Goal: Communication & Community: Answer question/provide support

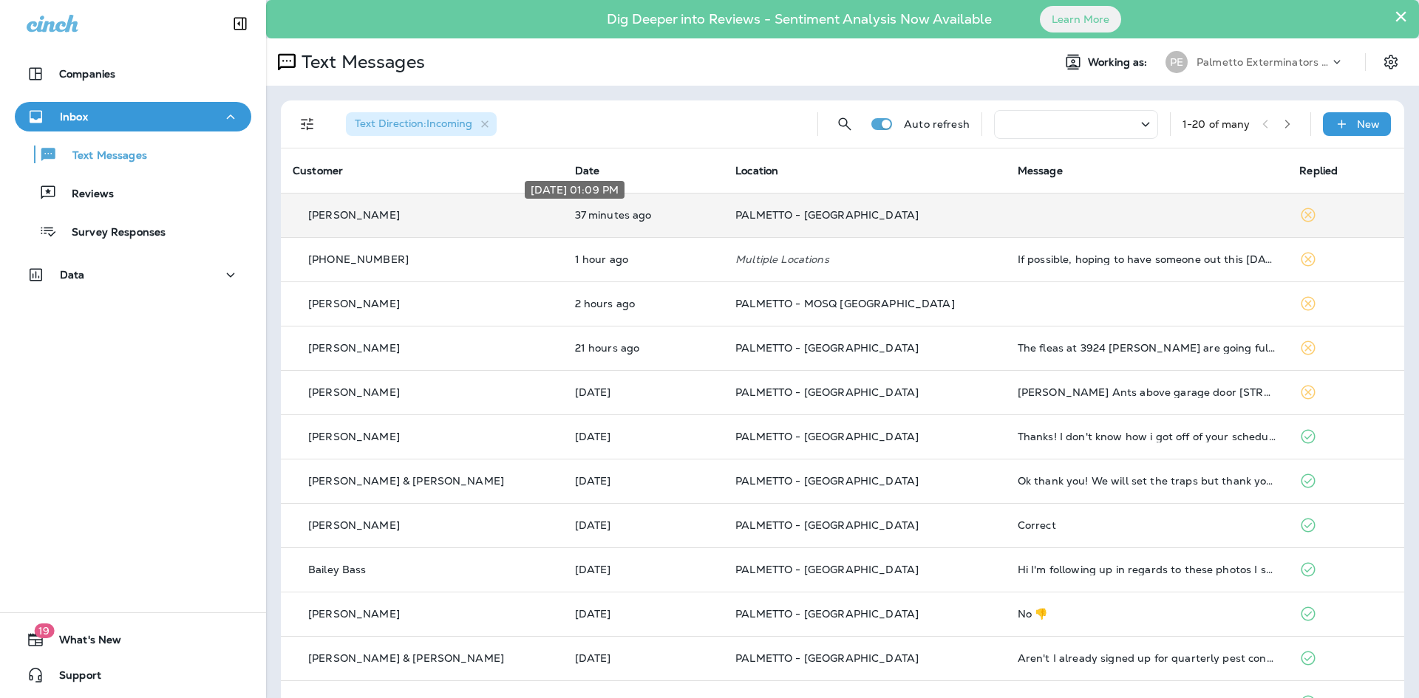
click at [575, 218] on p "37 minutes ago" at bounding box center [643, 215] width 137 height 12
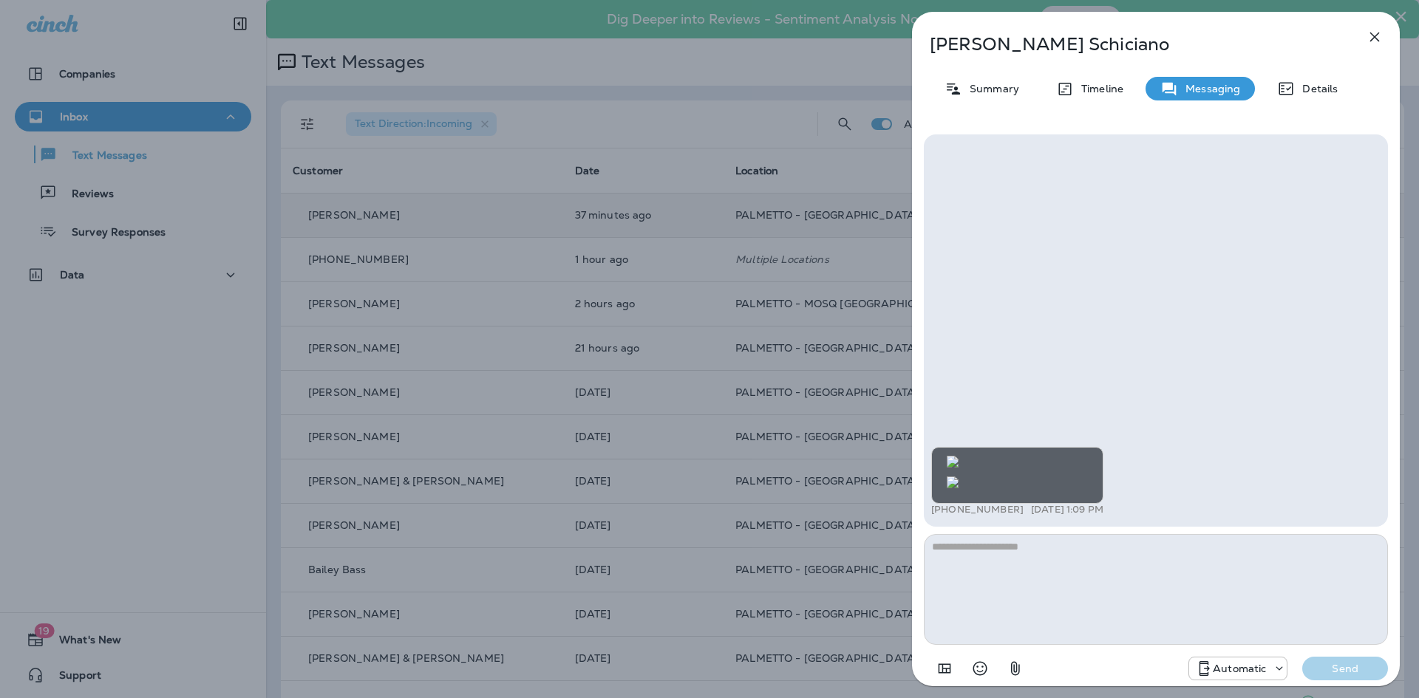
click at [958, 477] on img at bounding box center [952, 483] width 12 height 12
click at [958, 456] on img at bounding box center [952, 462] width 12 height 12
click at [621, 298] on div "[PERSON_NAME] Summary Timeline Messaging Details +1 (914) 588-7129 [DATE] 1:09 …" at bounding box center [709, 349] width 1419 height 698
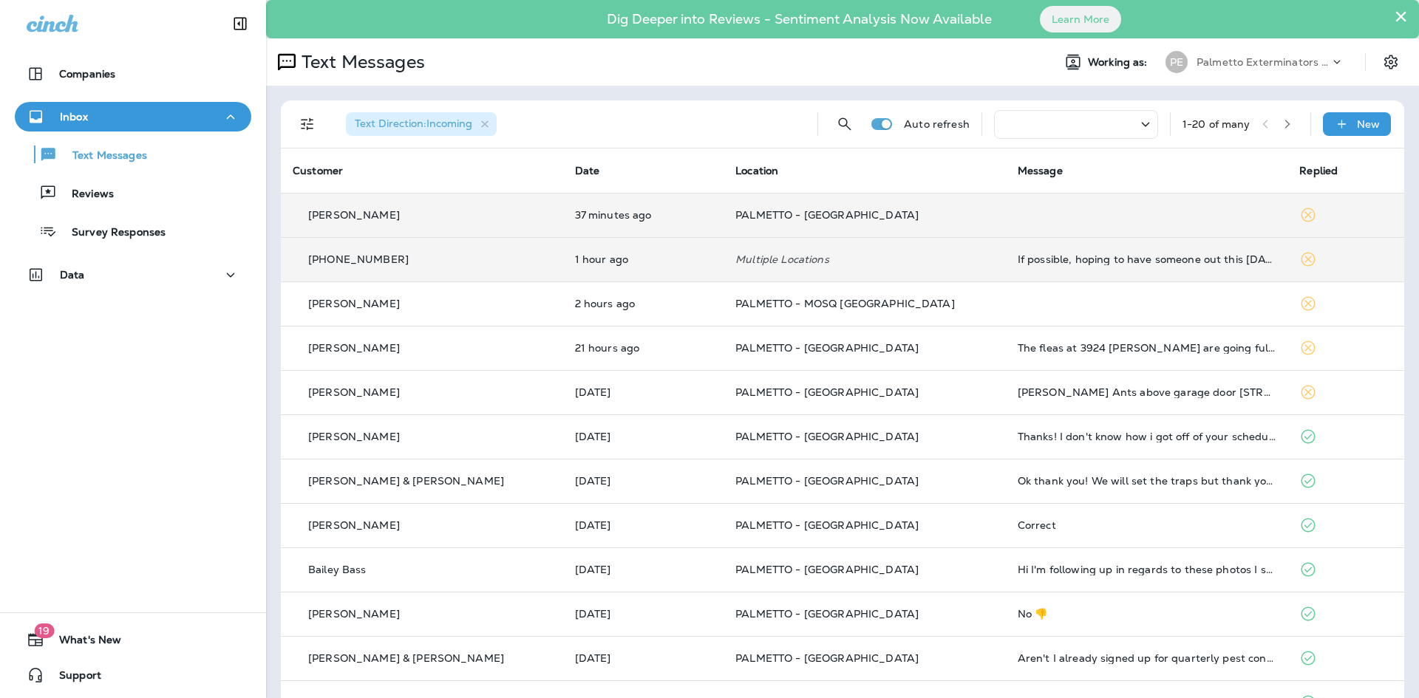
click at [495, 253] on div "[PHONE_NUMBER]" at bounding box center [422, 260] width 259 height 16
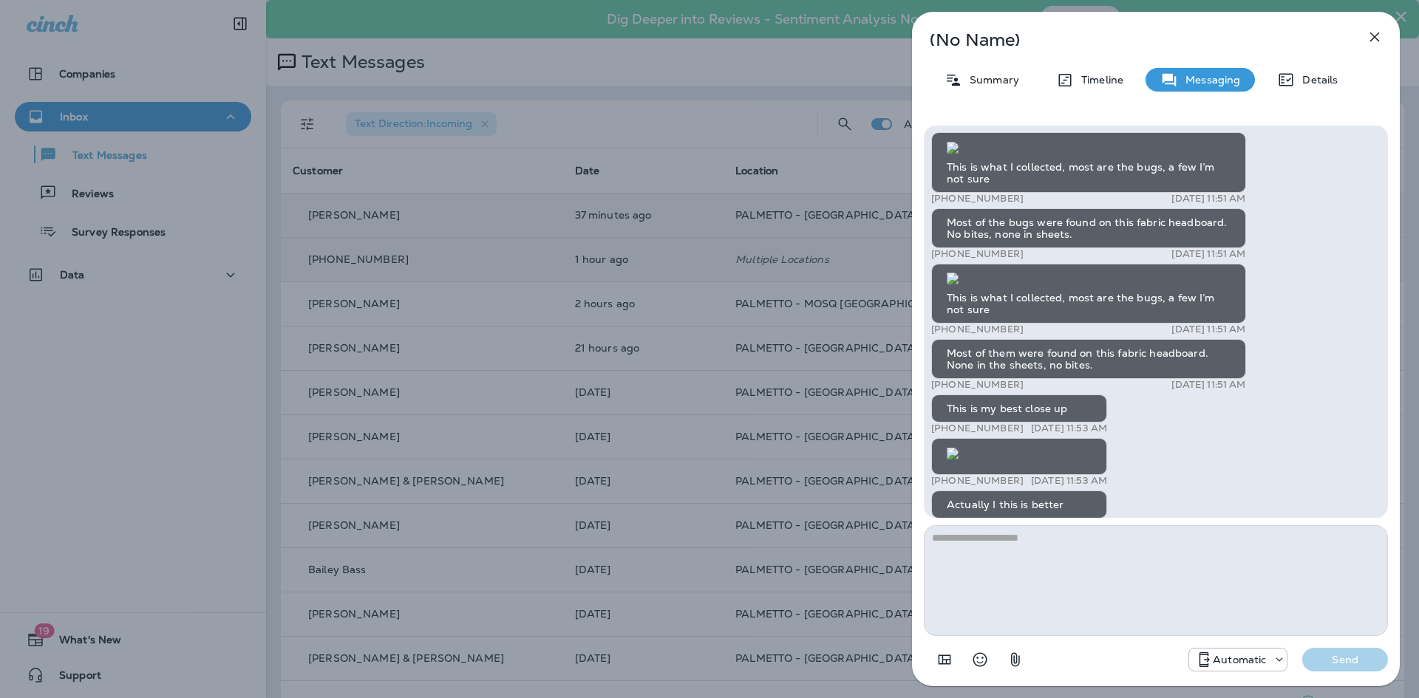
scroll to position [-2058, 0]
click at [958, 154] on img at bounding box center [952, 148] width 12 height 12
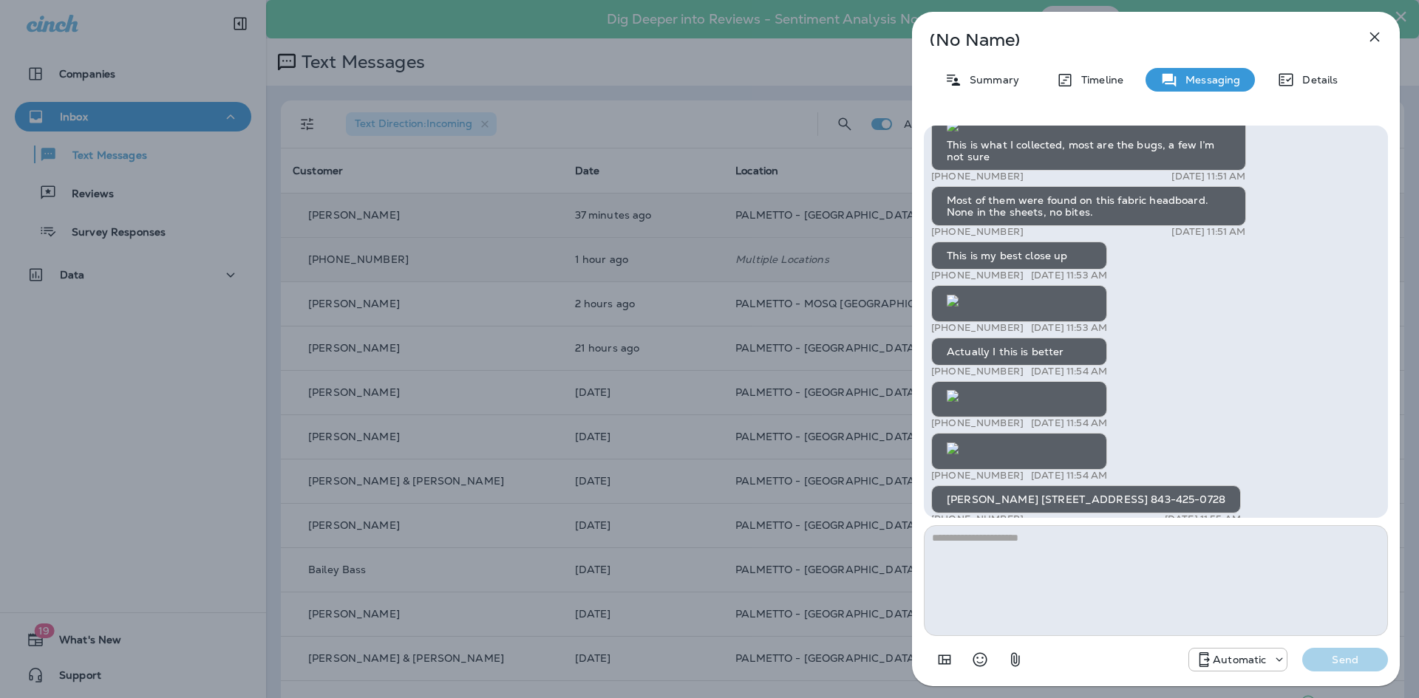
scroll to position [-63, 0]
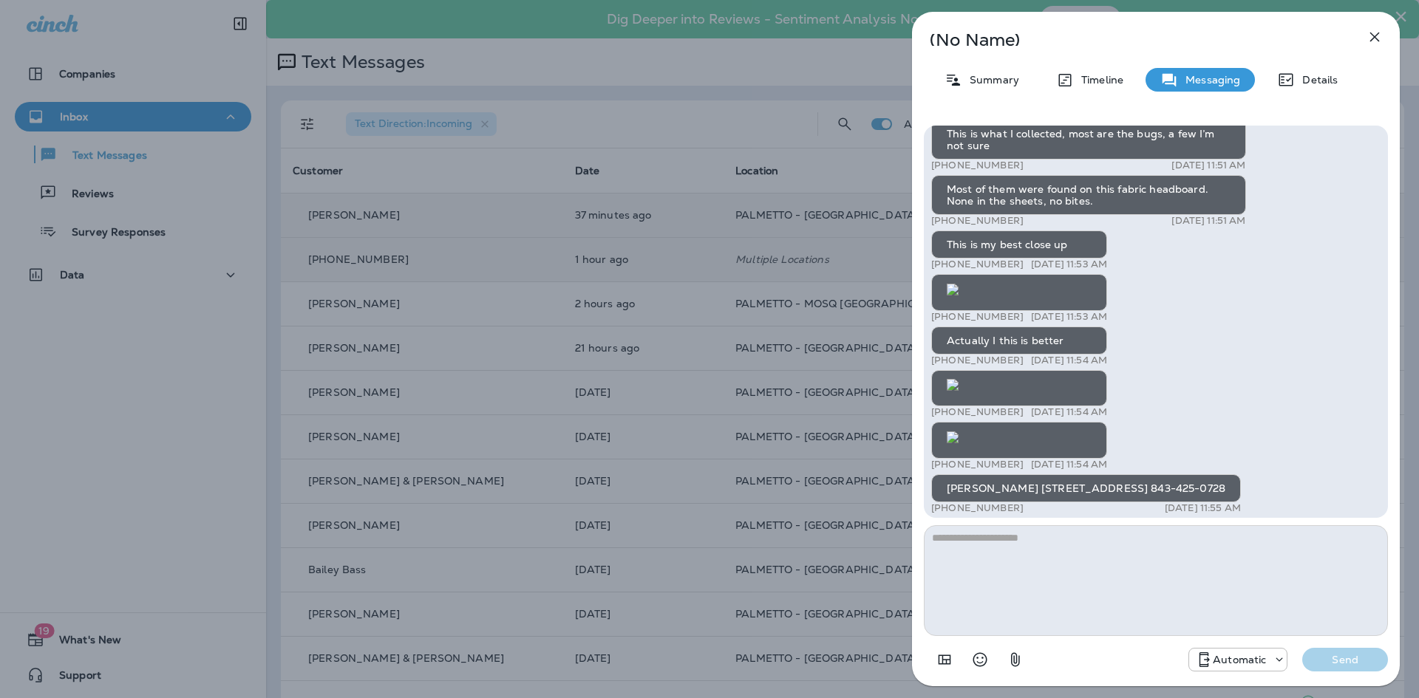
click at [958, 431] on img at bounding box center [952, 437] width 12 height 12
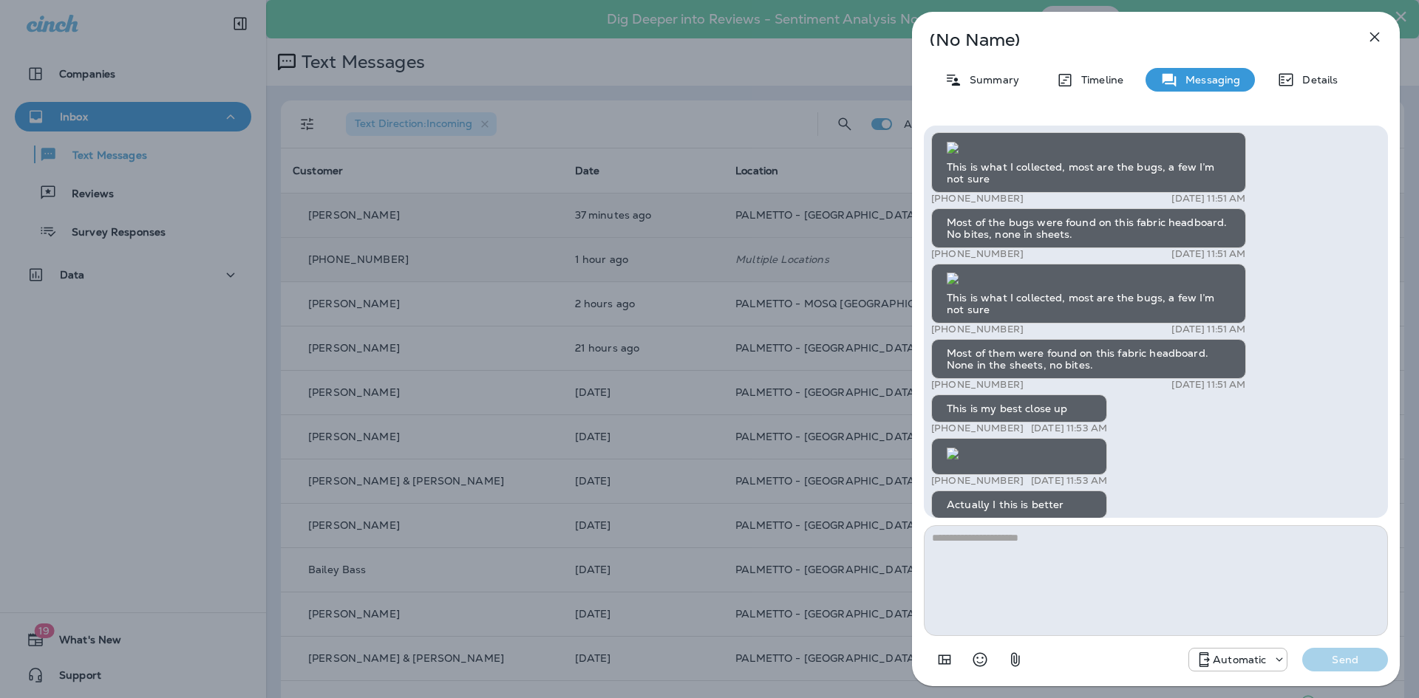
scroll to position [-1699, 0]
click at [958, 284] on img at bounding box center [952, 279] width 12 height 12
click at [958, 154] on img at bounding box center [952, 148] width 12 height 12
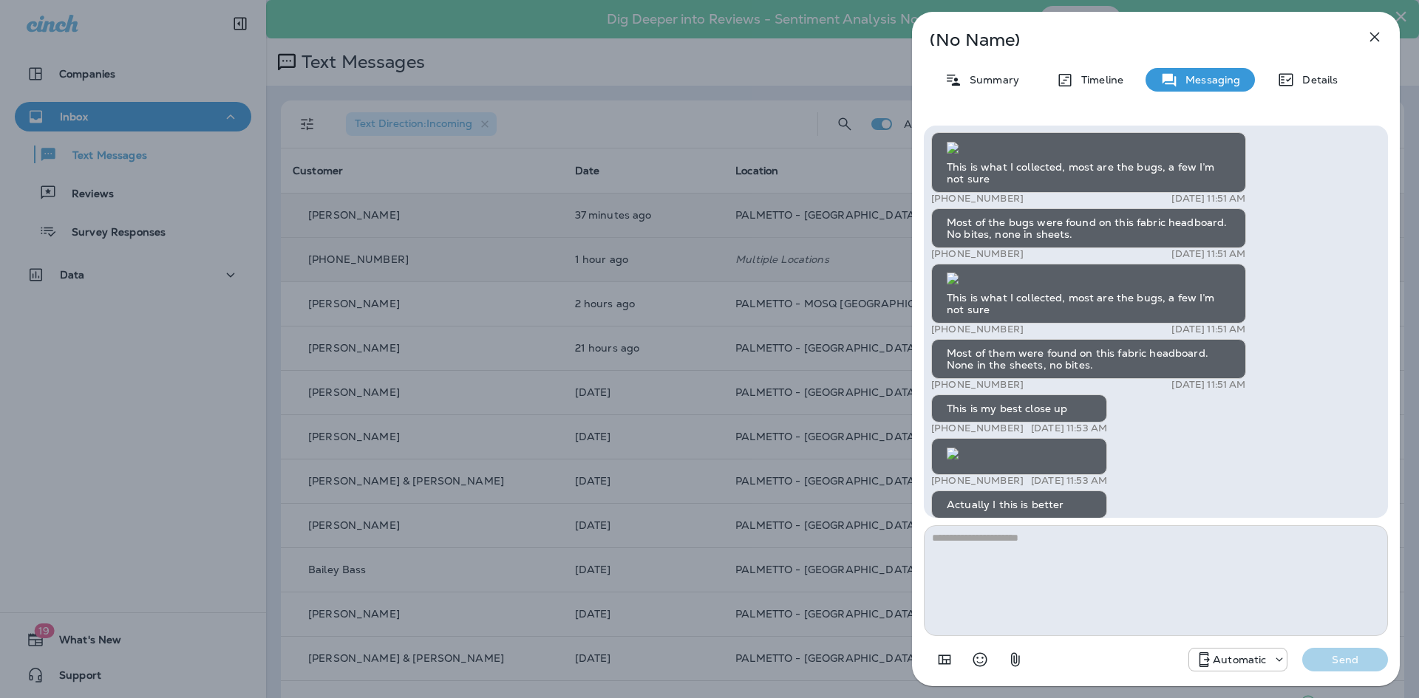
click at [958, 448] on img at bounding box center [952, 454] width 12 height 12
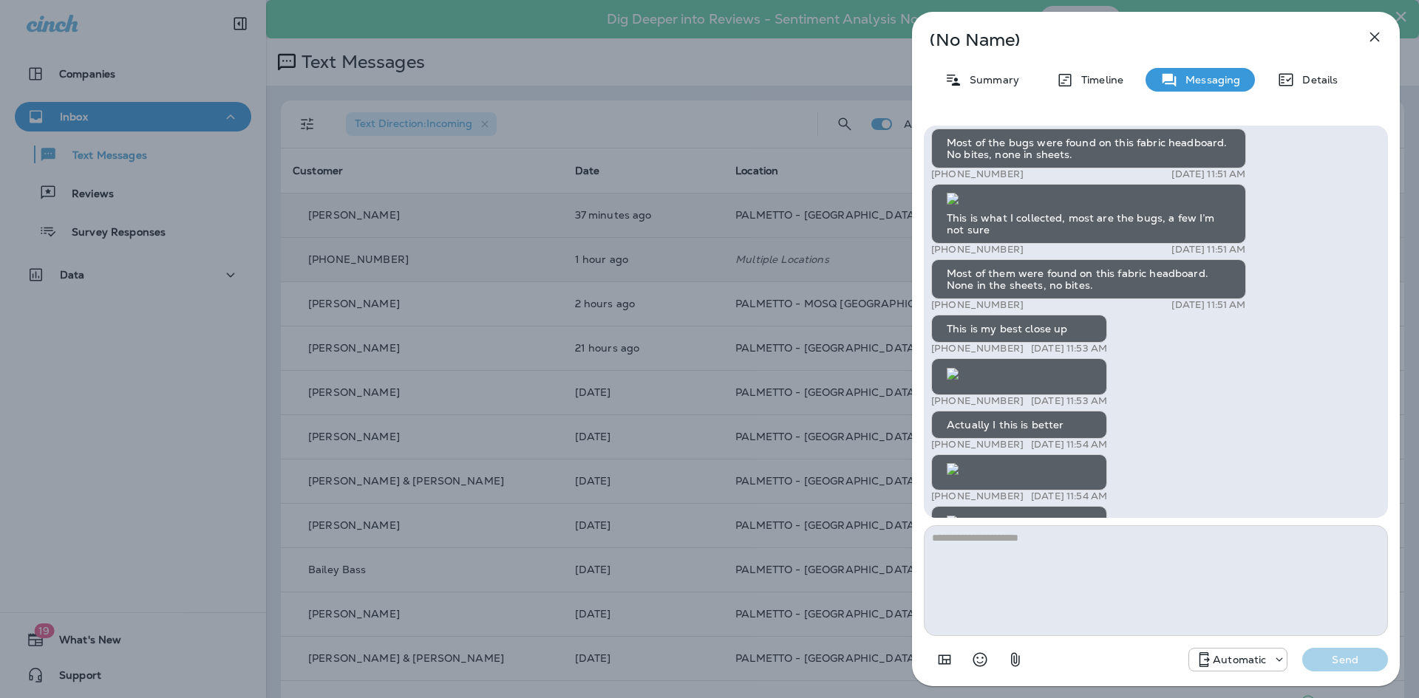
click at [958, 516] on img at bounding box center [952, 522] width 12 height 12
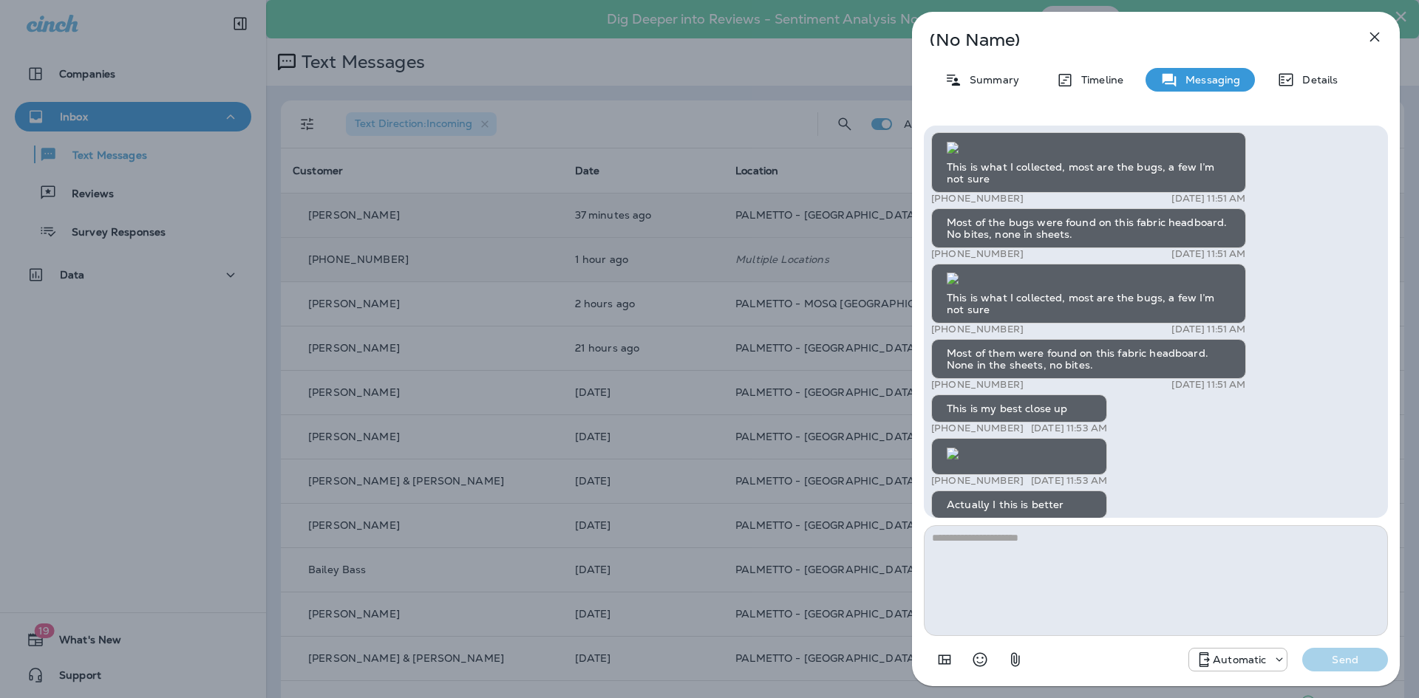
scroll to position [-1551, 0]
click at [958, 284] on img at bounding box center [952, 279] width 12 height 12
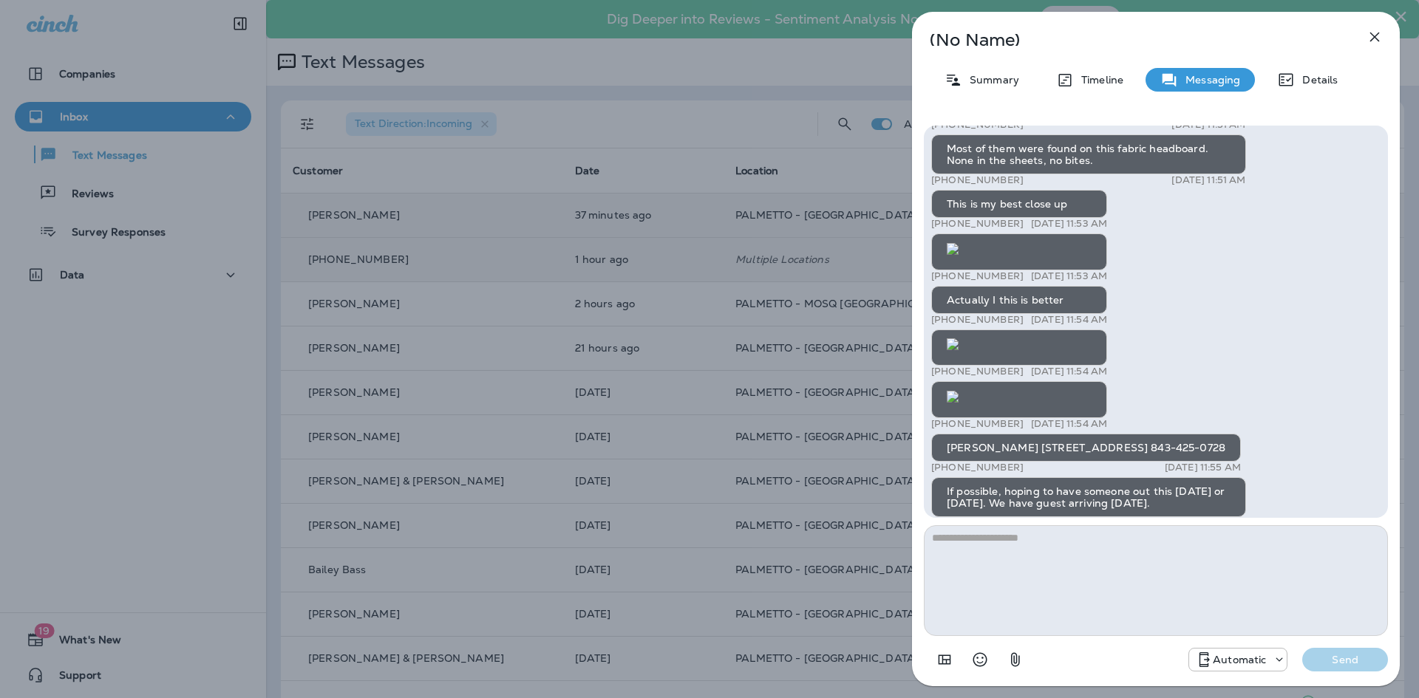
scroll to position [1, 0]
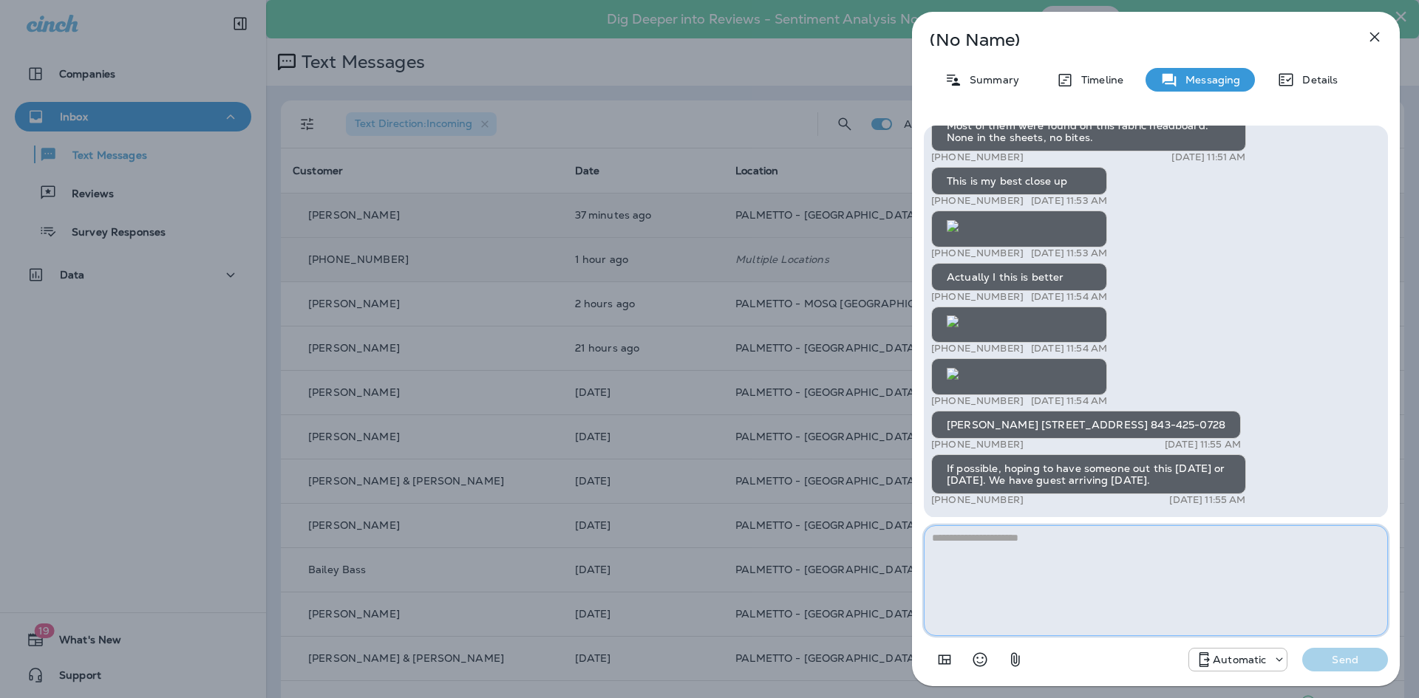
click at [1006, 594] on textarea at bounding box center [1156, 580] width 464 height 111
type textarea "*"
click at [1052, 536] on textarea "**********" at bounding box center [1156, 580] width 464 height 111
type textarea "**********"
drag, startPoint x: 1365, startPoint y: 661, endPoint x: 1357, endPoint y: 678, distance: 18.2
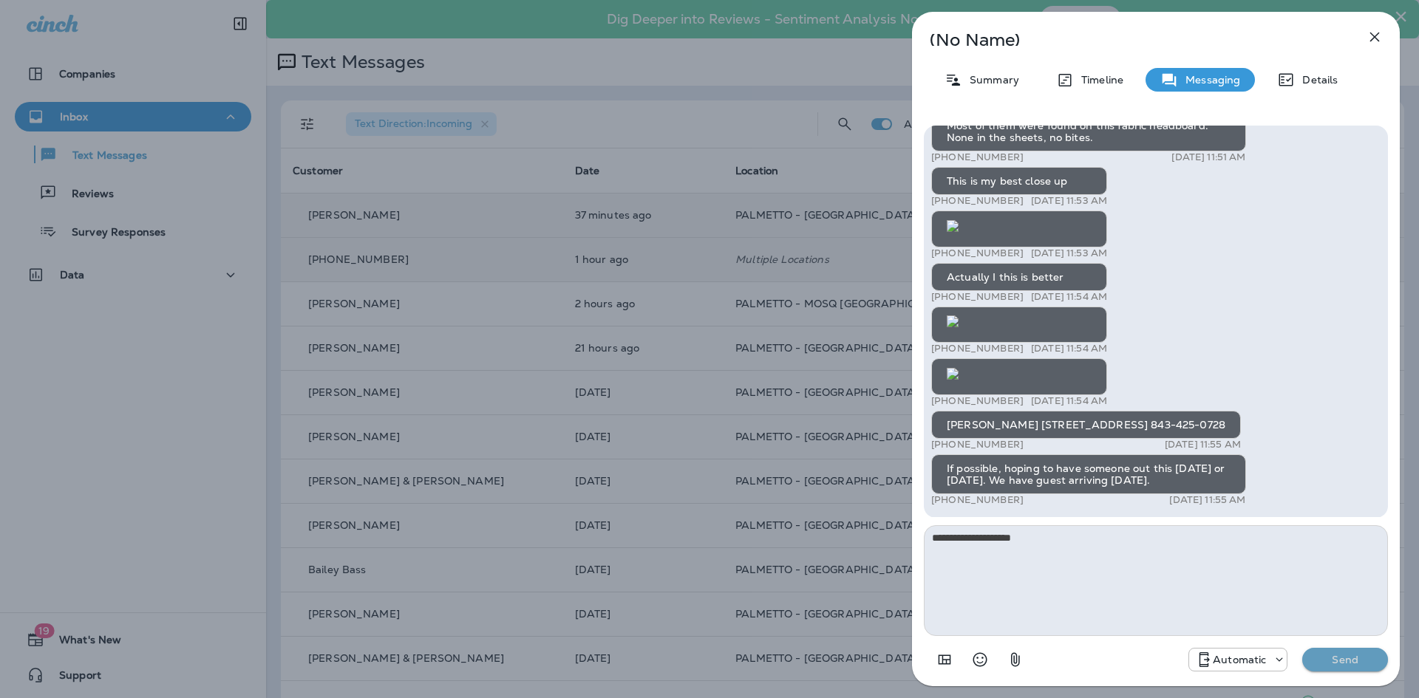
click at [1365, 661] on p "Send" at bounding box center [1345, 659] width 62 height 13
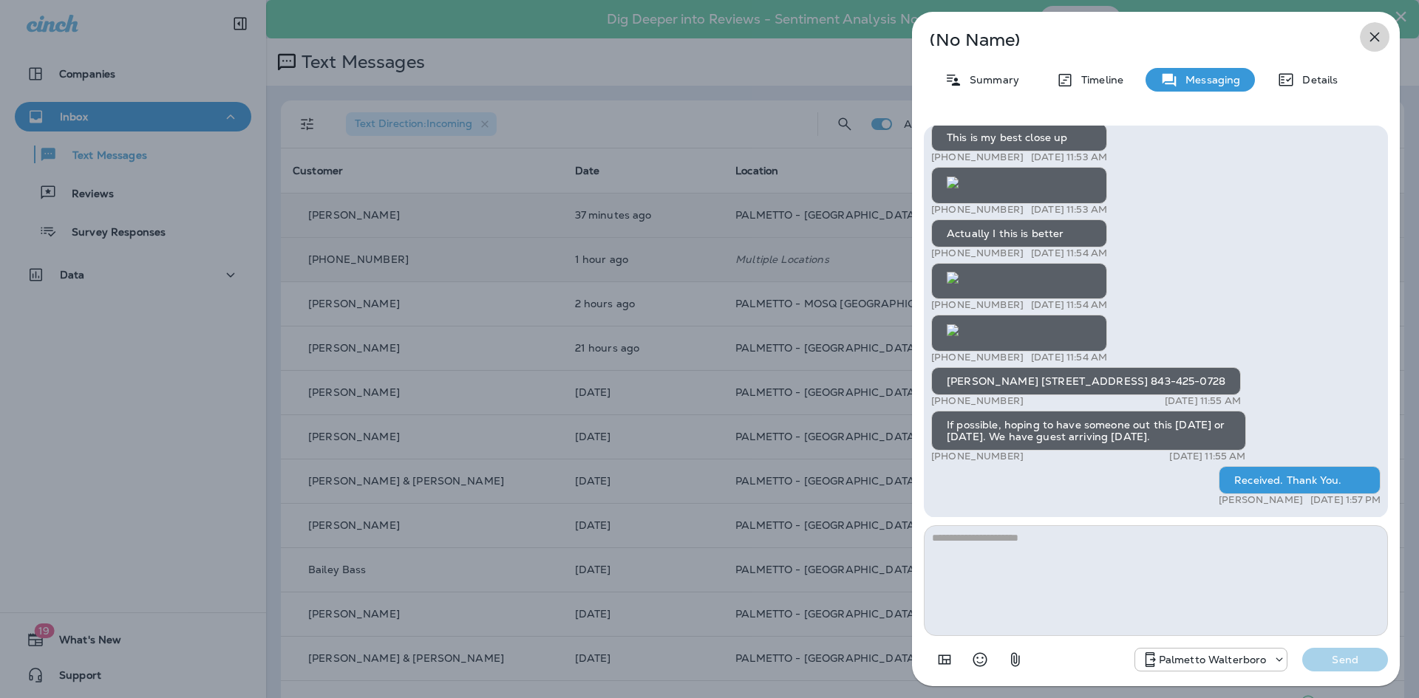
click at [1369, 41] on icon "button" at bounding box center [1374, 37] width 18 height 18
